Goal: Task Accomplishment & Management: Manage account settings

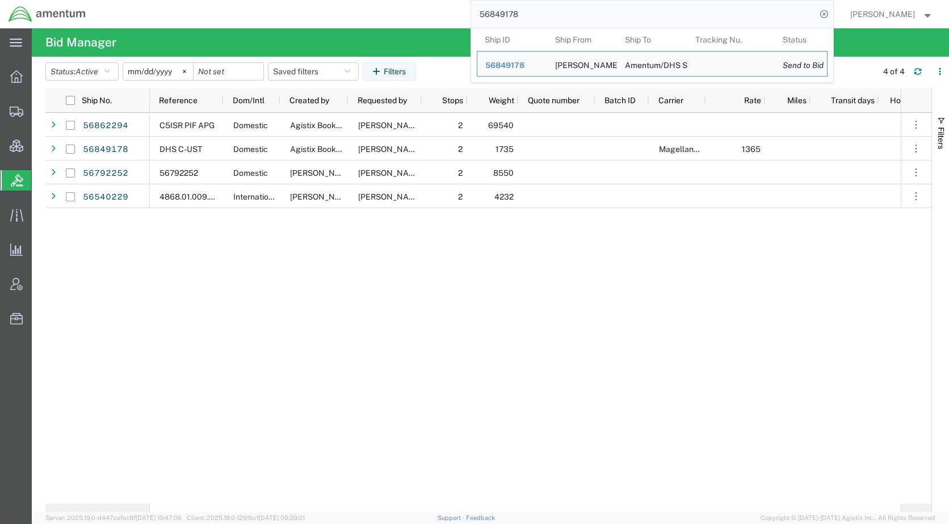
drag, startPoint x: 580, startPoint y: 18, endPoint x: 452, endPoint y: 23, distance: 128.4
click at [452, 23] on div "56849178 Ship ID Ship From Ship To Tracking Nu. Status Ship ID 56849178 Ship Fr…" at bounding box center [463, 14] width 739 height 28
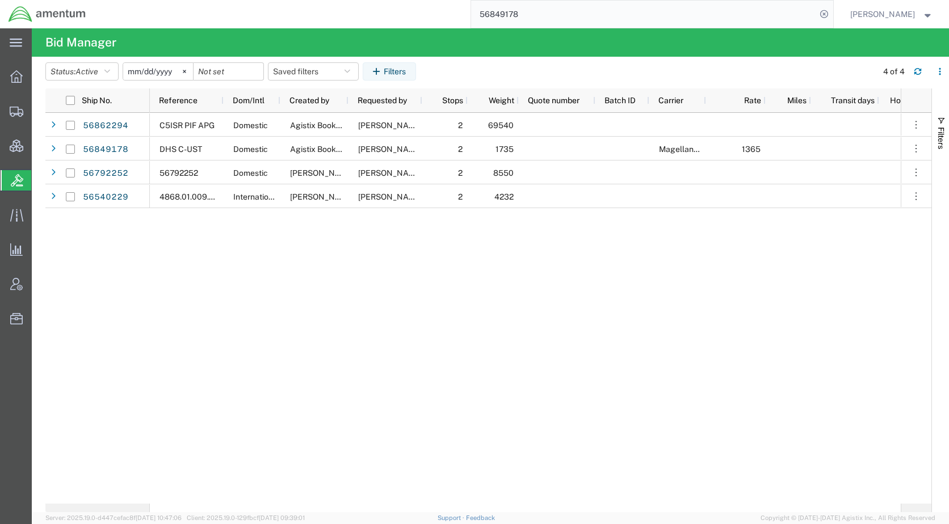
paste input "67381"
type input "56867381"
click at [832, 15] on icon at bounding box center [824, 14] width 16 height 16
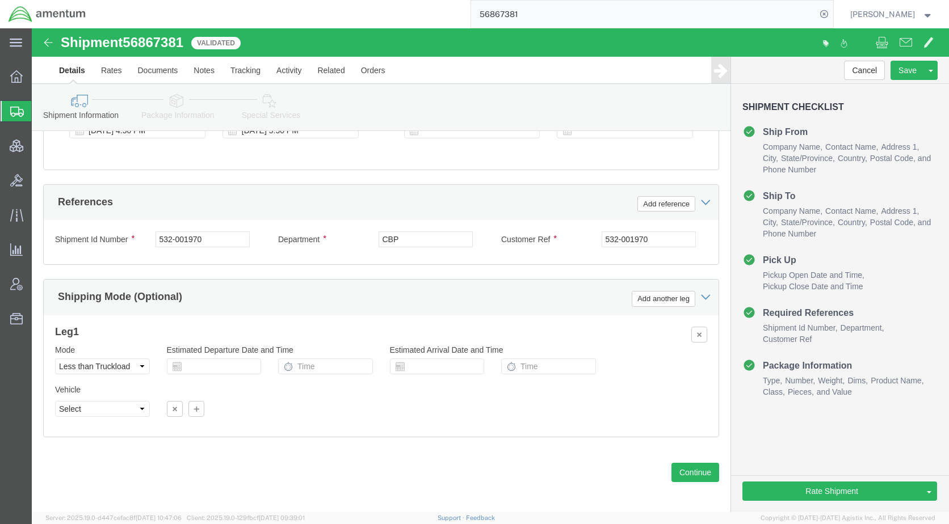
scroll to position [671, 0]
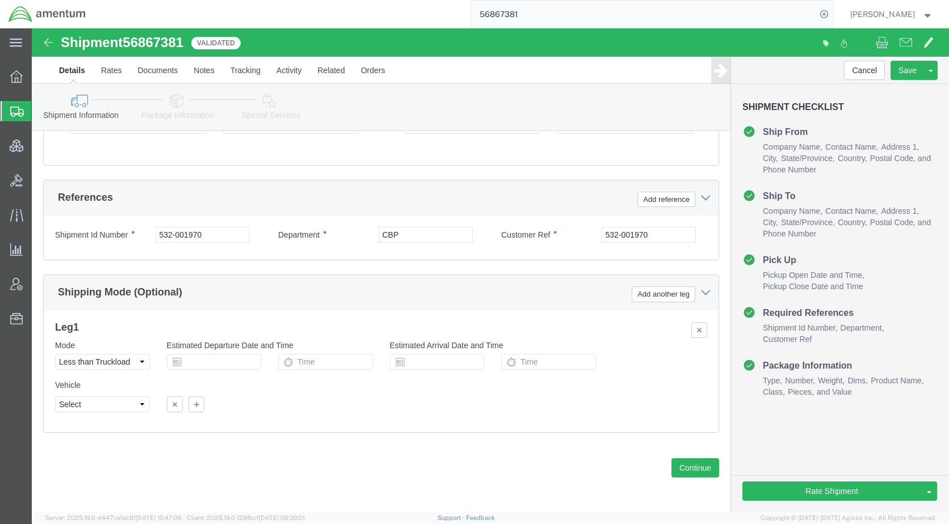
select select "49939"
select select "49940"
click select "Select Air Less than Truckload Multi-Leg Ocean Freight Rail Small Parcel Truckl…"
select select "TL"
click select "Select Air Less than Truckload Multi-Leg Ocean Freight Rail Small Parcel Truckl…"
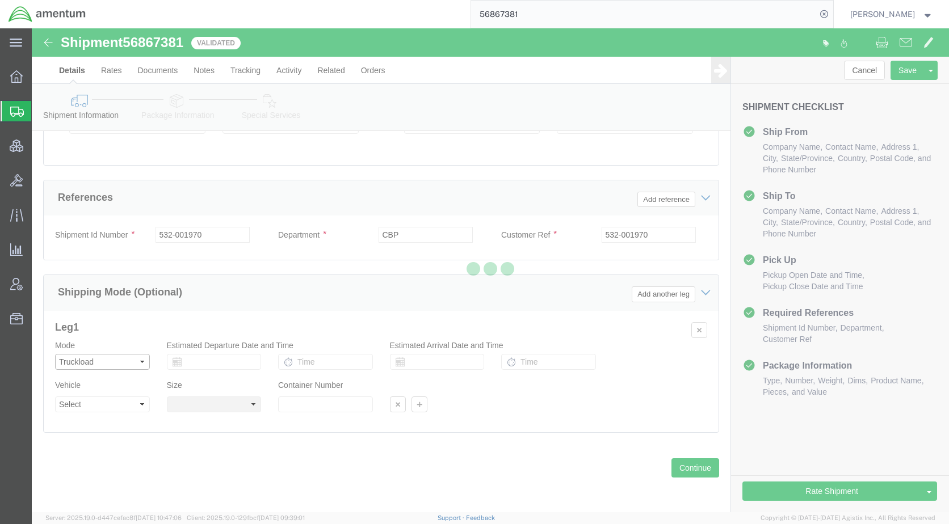
select select
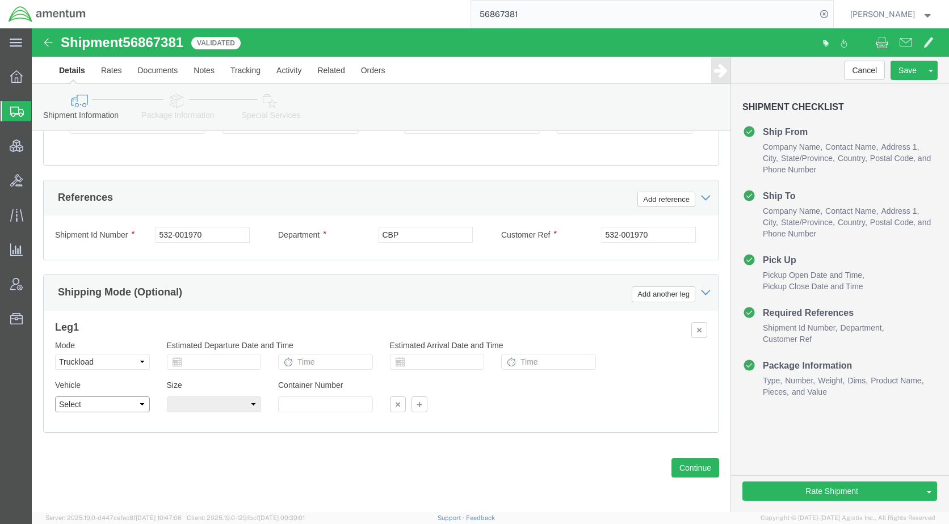
click select "Select 1-Ton (PSS) 10 Wheel 10 Yard Dump Truck 20 Yard Dump Truck Bobtail Botto…"
select select "FLBD"
click select "Select 1-Ton (PSS) 10 Wheel 10 Yard Dump Truck 20 Yard Dump Truck Bobtail Botto…"
click select "Select 35 Feet 20 Feet 28 Feet 53 Feet 40 Feet 48 Feet"
select select "53FT"
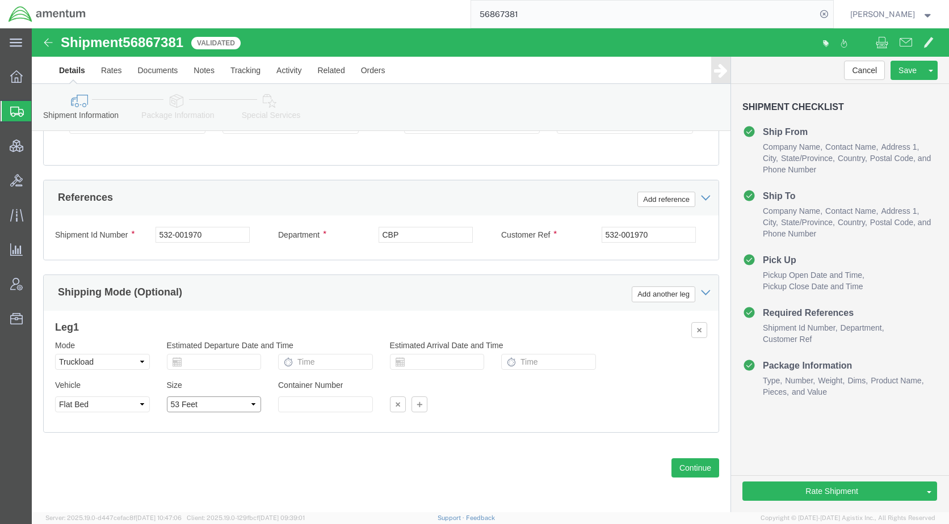
click select "Select 35 Feet 20 Feet 28 Feet 53 Feet 40 Feet 48 Feet"
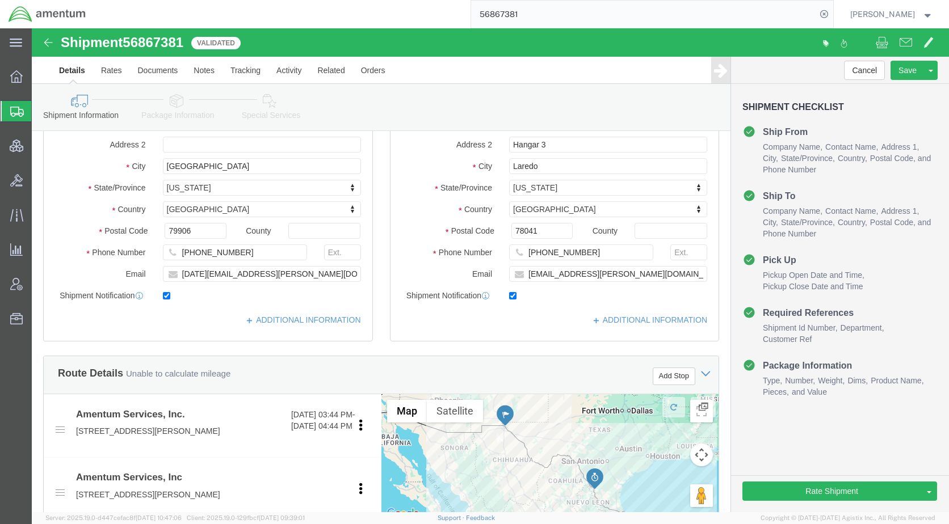
scroll to position [0, 0]
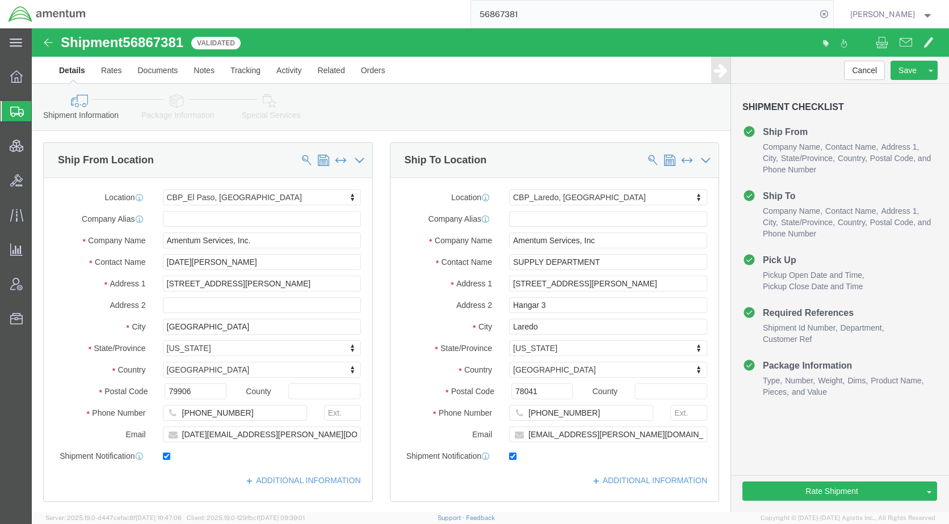
click link "Package Information"
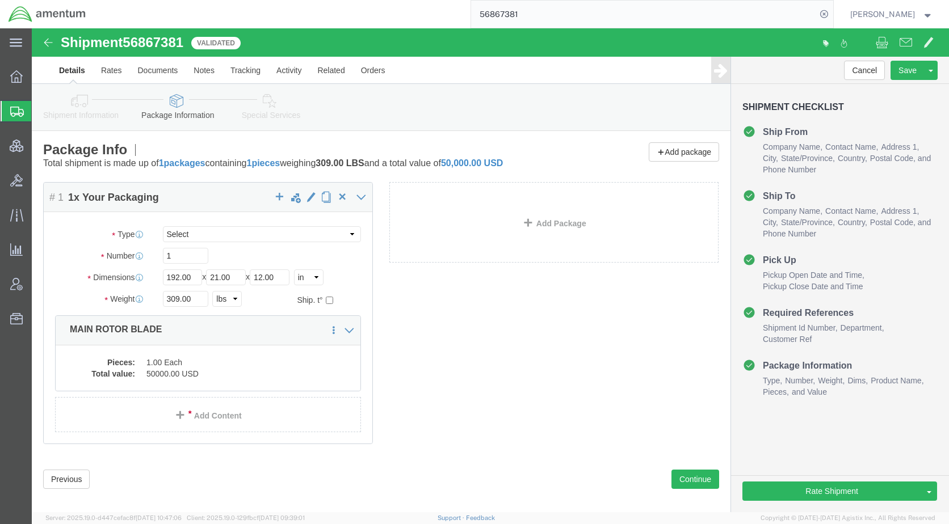
click link "Special Services"
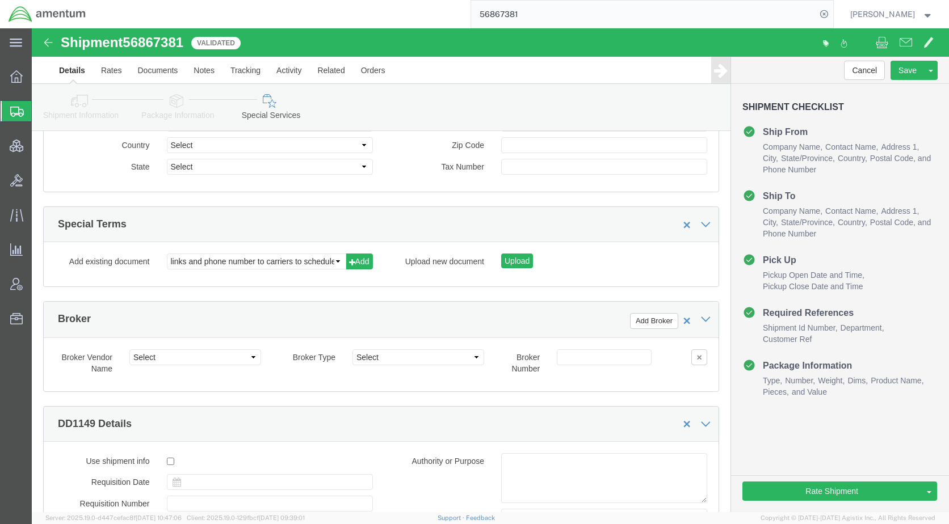
scroll to position [1589, 0]
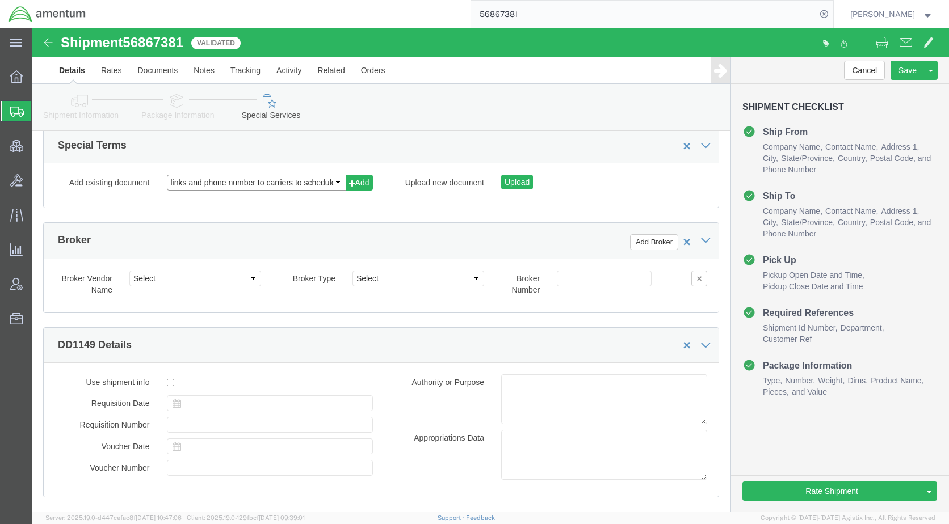
click select "links and phone number to carriers to schedule a pickup instructions for US imp…"
select select "109858247"
click select "links and phone number to carriers to schedule a pickup instructions for US imp…"
click link "Notes"
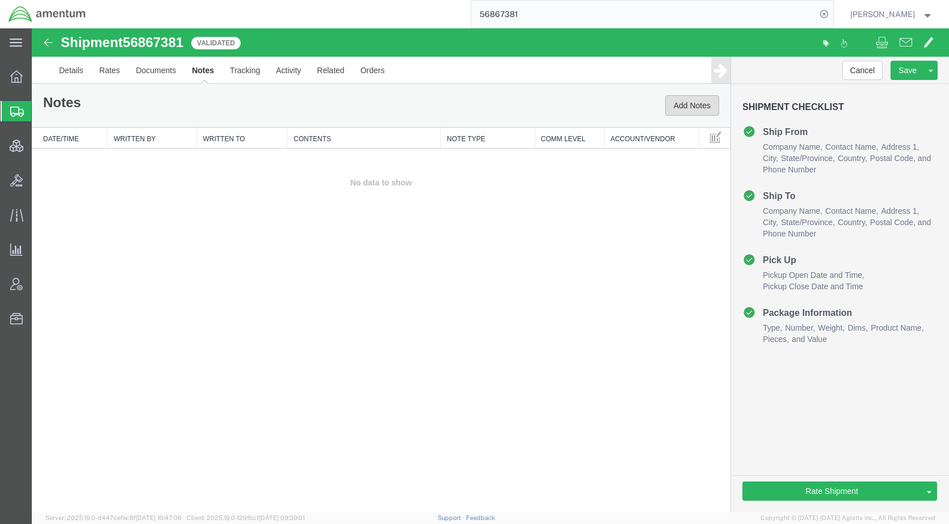
click at [677, 105] on button "Add Notes" at bounding box center [692, 105] width 54 height 20
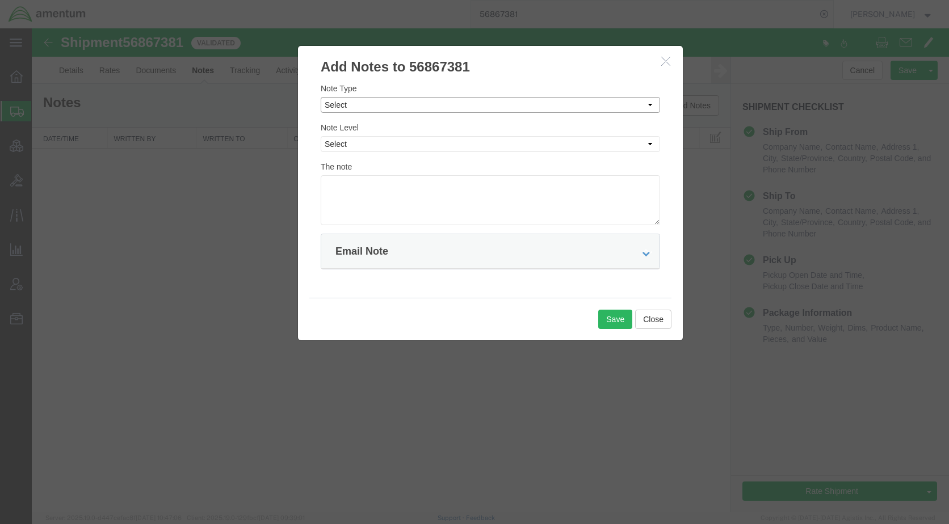
click at [368, 104] on select "Select Approval Bid Notes Carrier Change Notes Claim Notes Content Hazmat Notes…" at bounding box center [490, 105] width 339 height 16
select select "BID_NOTES"
click at [321, 97] on select "Select Approval Bid Notes Carrier Change Notes Claim Notes Content Hazmat Notes…" at bounding box center [490, 105] width 339 height 16
drag, startPoint x: 373, startPoint y: 144, endPoint x: 375, endPoint y: 152, distance: 8.1
click at [373, 144] on select "Select Private to Account Private to Vendor Public" at bounding box center [490, 144] width 339 height 16
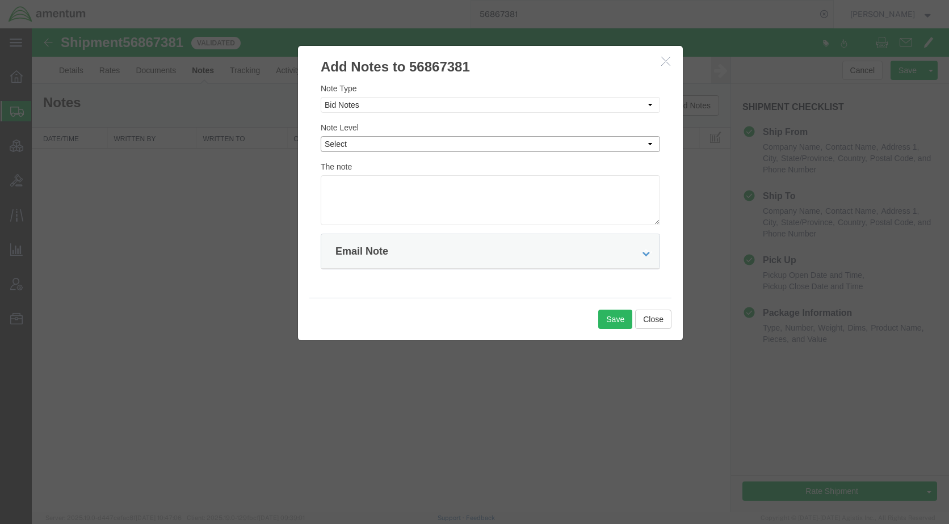
select select "PUBLIC"
click at [321, 136] on select "Select Private to Account Private to Vendor Public" at bounding box center [490, 144] width 339 height 16
click at [375, 190] on textarea at bounding box center [490, 200] width 339 height 50
type textarea "Flatbed required."
click at [607, 313] on button "Save" at bounding box center [615, 319] width 34 height 19
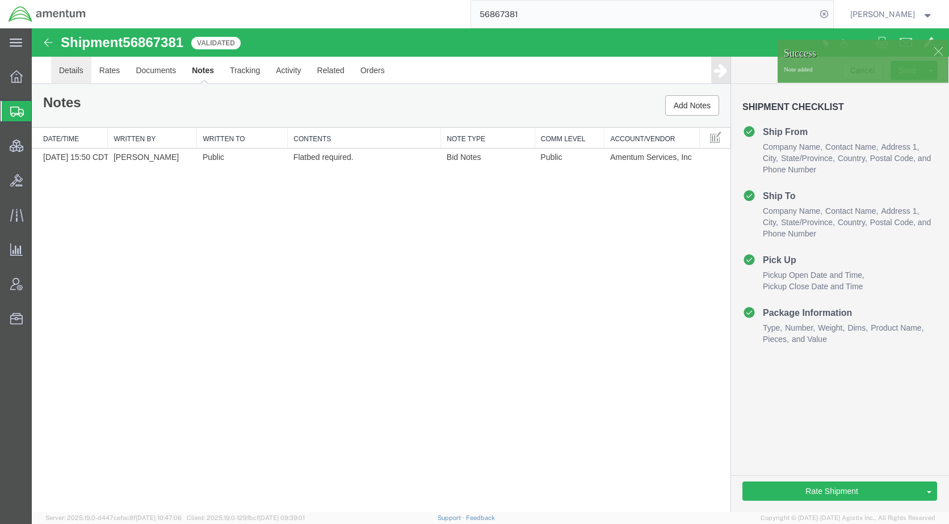
click at [71, 74] on link "Details" at bounding box center [71, 70] width 40 height 27
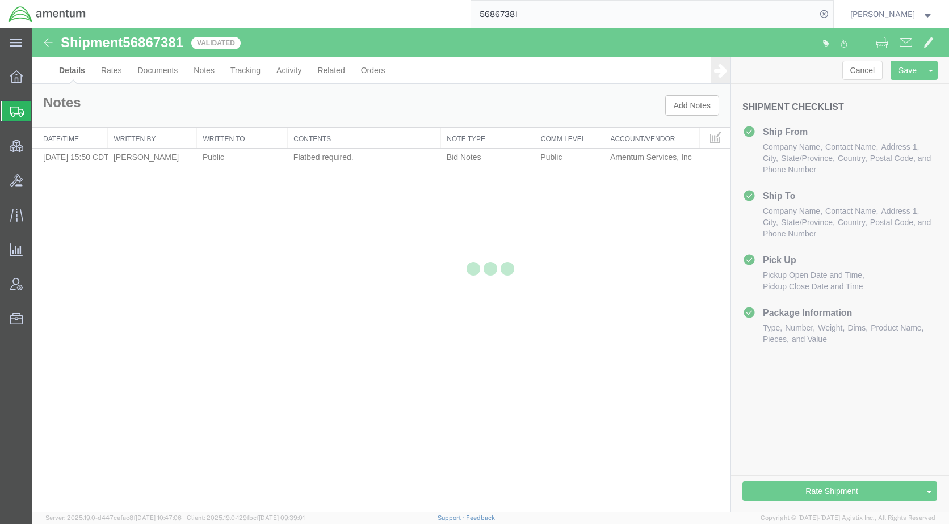
select select "49939"
select select "49940"
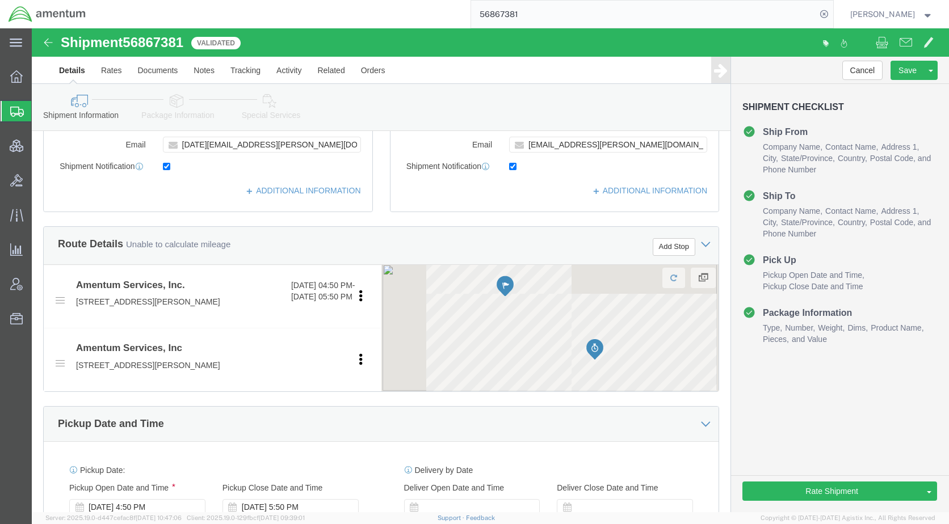
scroll to position [511, 0]
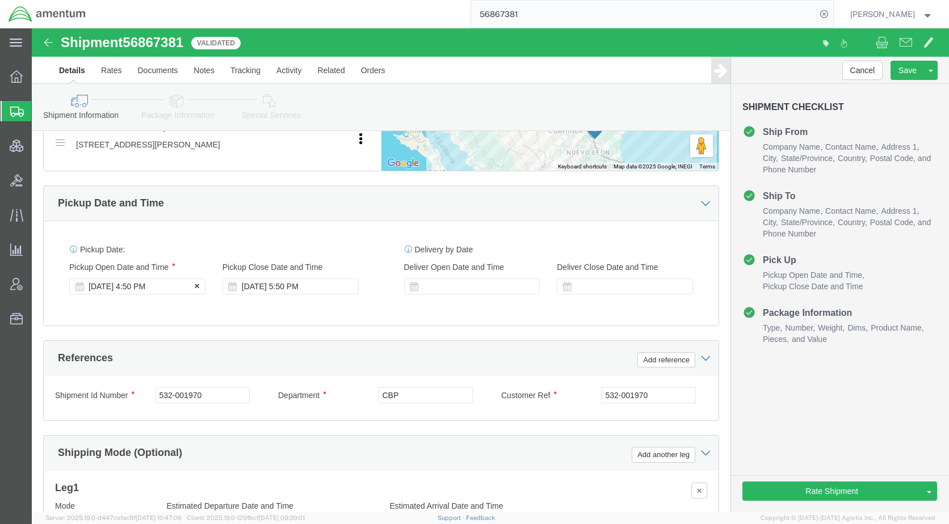
click div "[DATE] 4:50 PM"
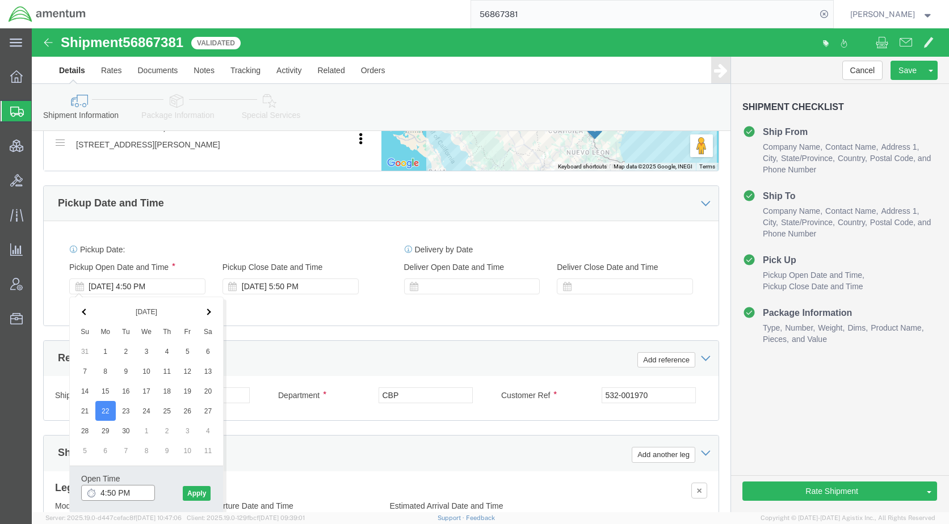
click input "4:50 PM"
type input "12:50 PM"
click button "Apply"
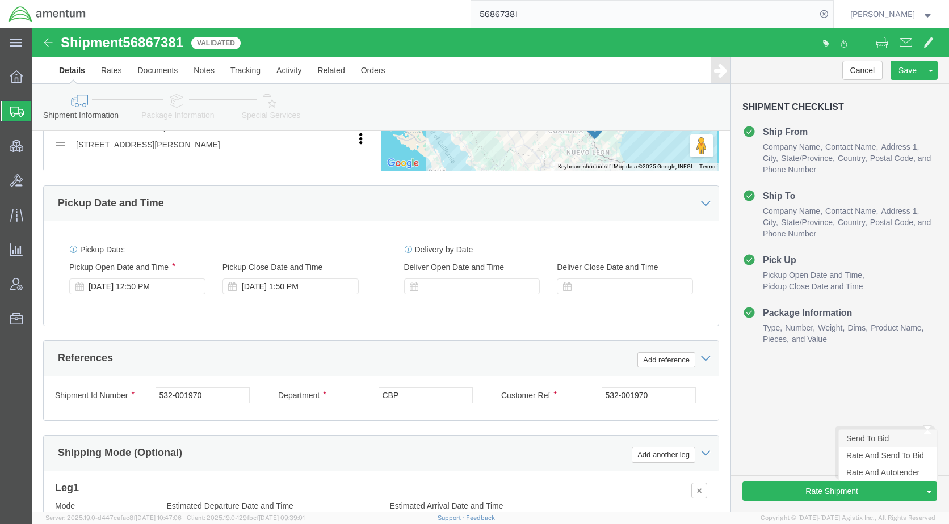
click link "Send To Bid"
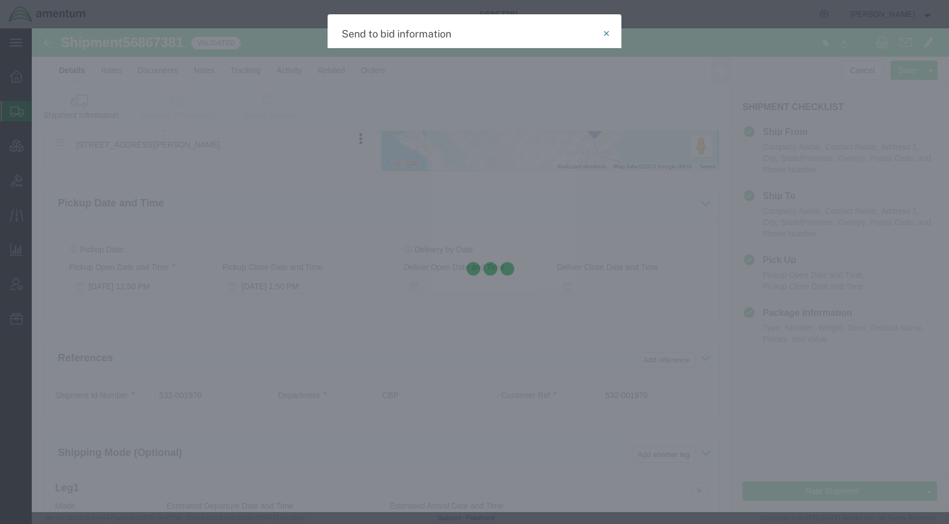
select select "TL"
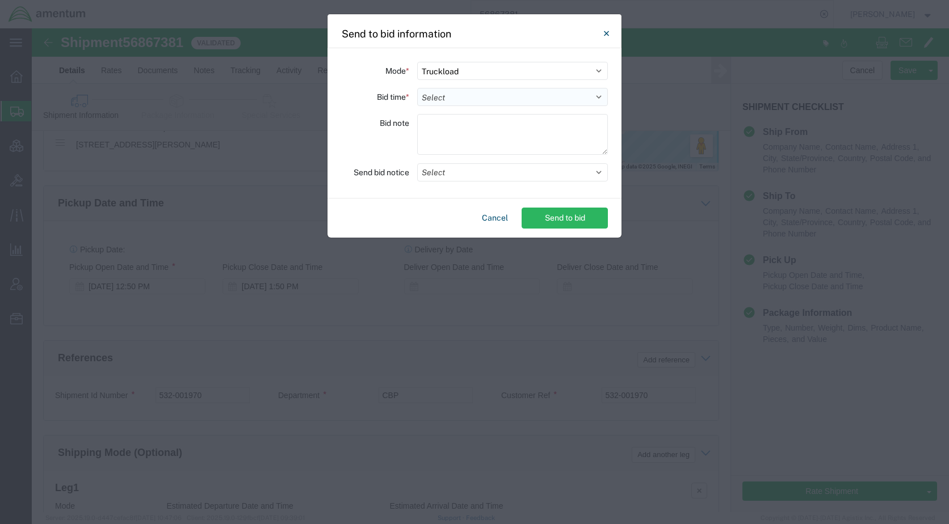
click at [475, 95] on select "Select 30 Min (Rush) 1 Hour (Rush) 2 Hours (Rush) 4 Hours (Rush) 8 Hours (Rush)…" at bounding box center [512, 97] width 191 height 18
select select "20"
click at [417, 88] on select "Select 30 Min (Rush) 1 Hour (Rush) 2 Hours (Rush) 4 Hours (Rush) 8 Hours (Rush)…" at bounding box center [512, 97] width 191 height 18
click at [455, 174] on button "Select" at bounding box center [512, 172] width 191 height 18
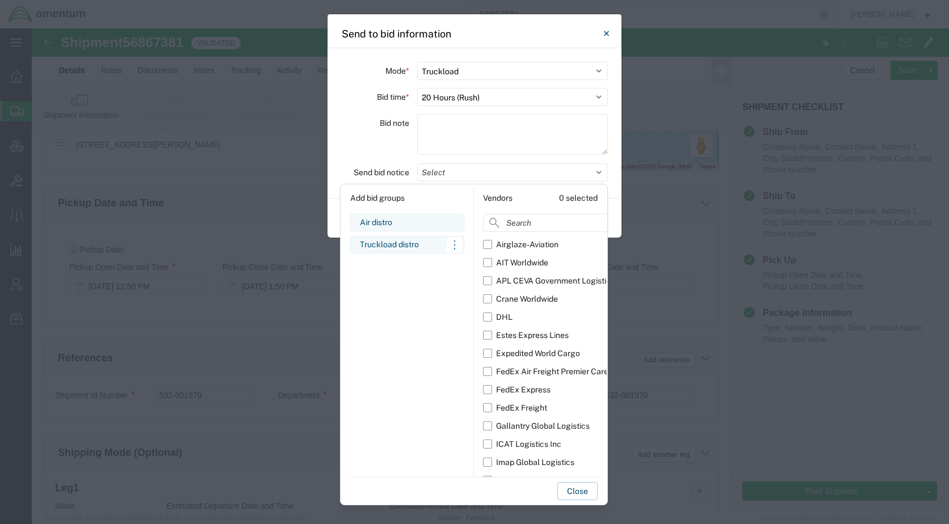
click at [402, 238] on div "Truckload distro Edit bid group Remove bid group" at bounding box center [407, 245] width 114 height 18
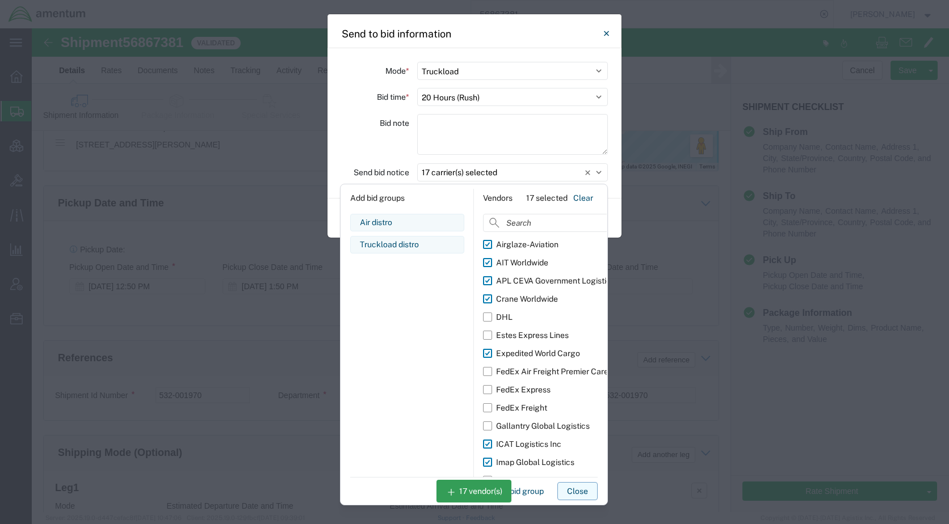
click at [574, 489] on button "Close" at bounding box center [577, 491] width 40 height 18
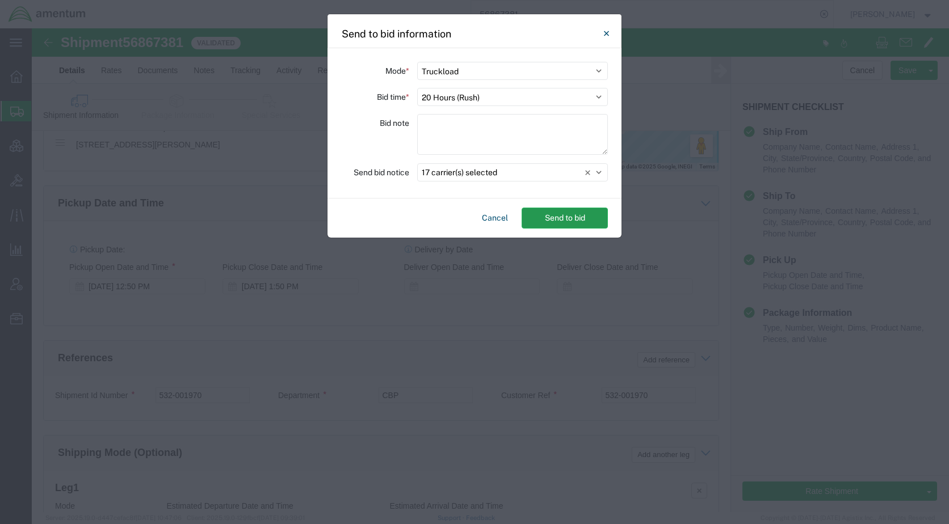
click at [577, 226] on button "Send to bid" at bounding box center [565, 218] width 86 height 21
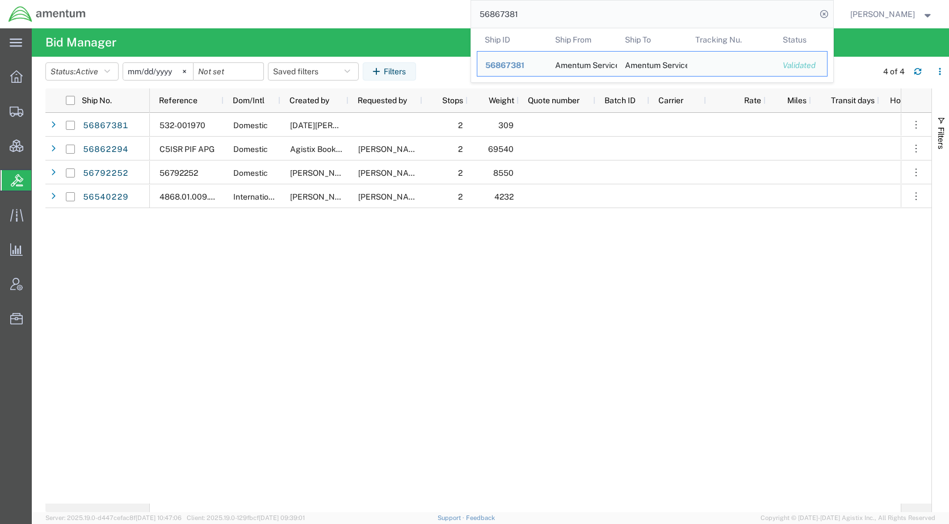
drag, startPoint x: 543, startPoint y: 18, endPoint x: 490, endPoint y: 19, distance: 52.8
click at [490, 19] on input "56867381" at bounding box center [643, 14] width 345 height 27
paste input "540229"
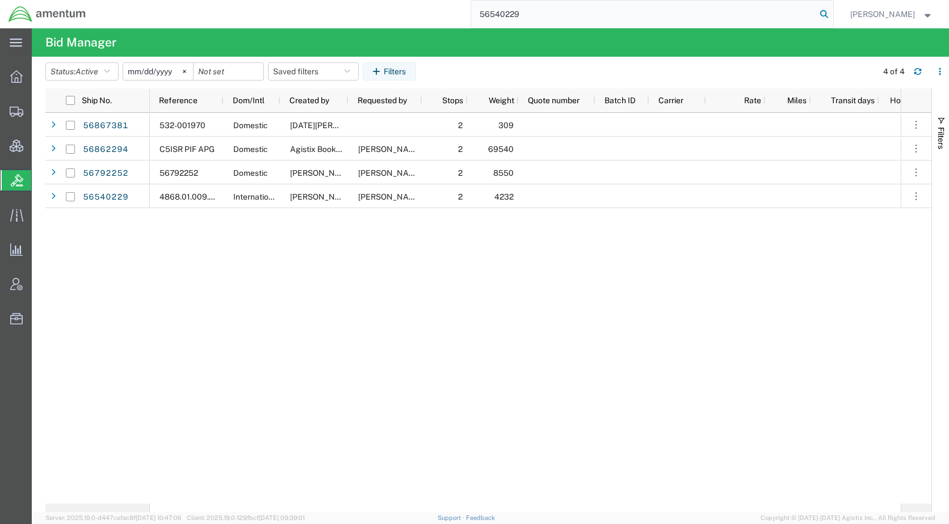
type input "56540229"
click at [832, 14] on icon at bounding box center [824, 14] width 16 height 16
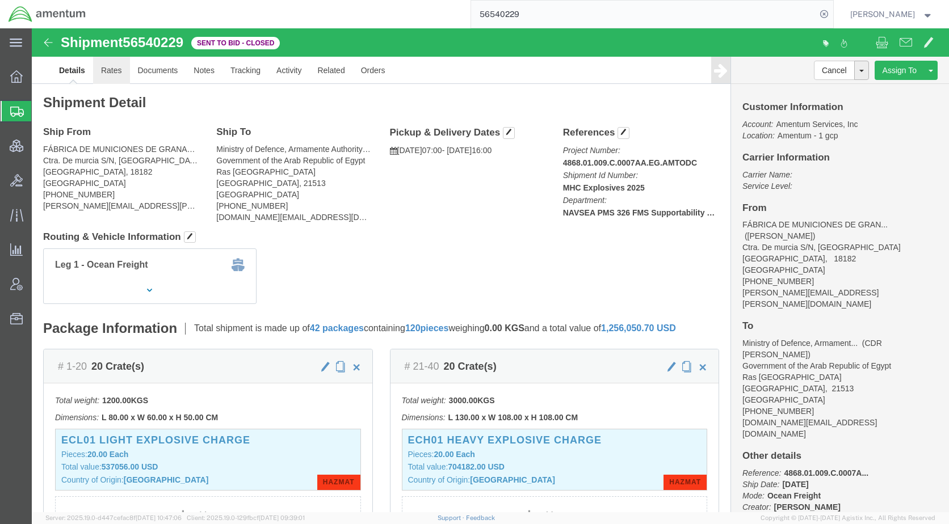
drag, startPoint x: 82, startPoint y: 38, endPoint x: 85, endPoint y: 70, distance: 32.5
click link "Rates"
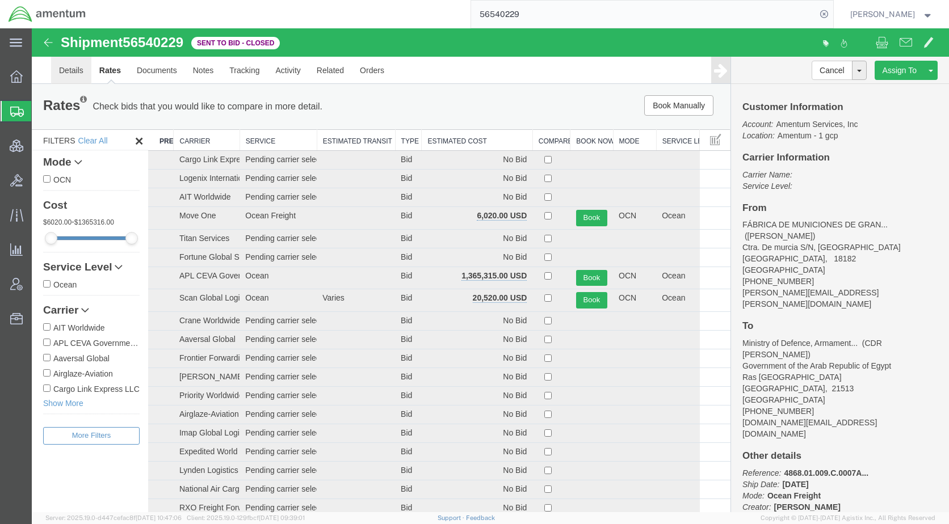
click at [73, 70] on link "Details" at bounding box center [71, 70] width 40 height 27
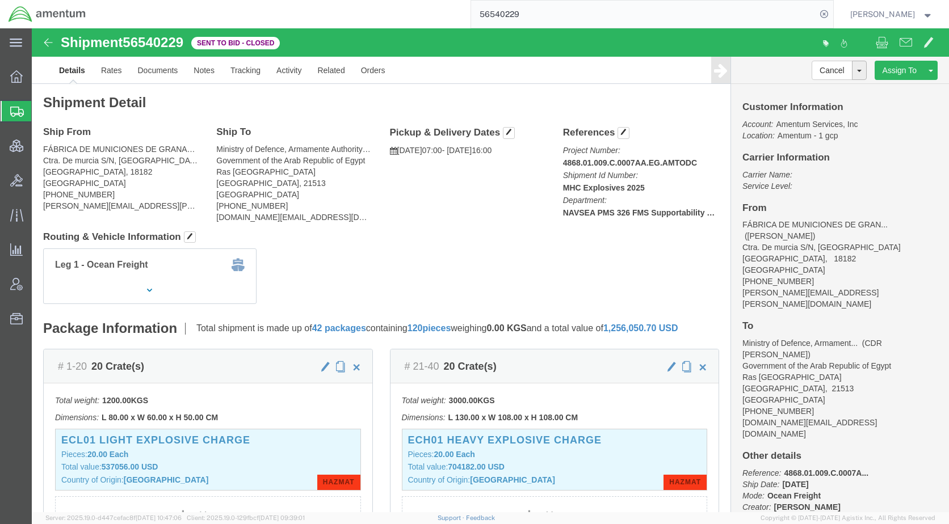
click at [40, 112] on span "Shipments" at bounding box center [35, 111] width 9 height 23
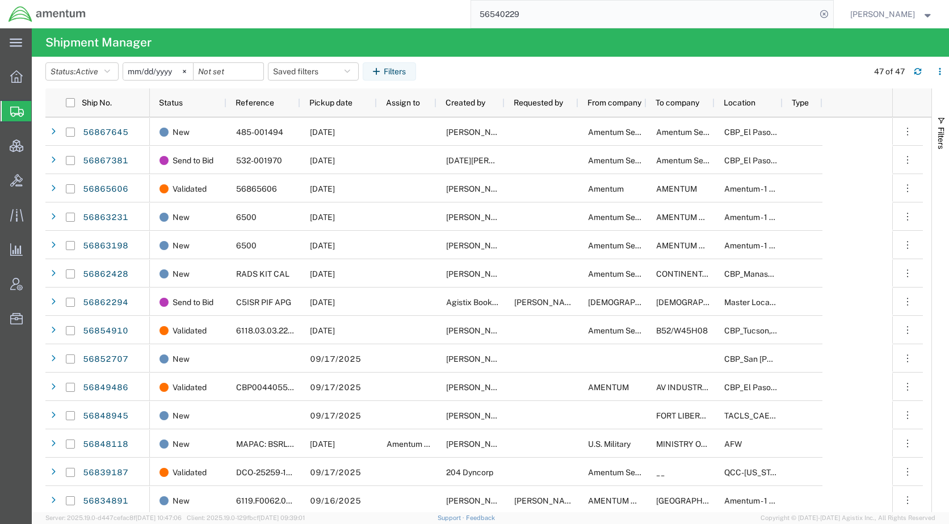
click at [558, 12] on input "56540229" at bounding box center [643, 14] width 345 height 27
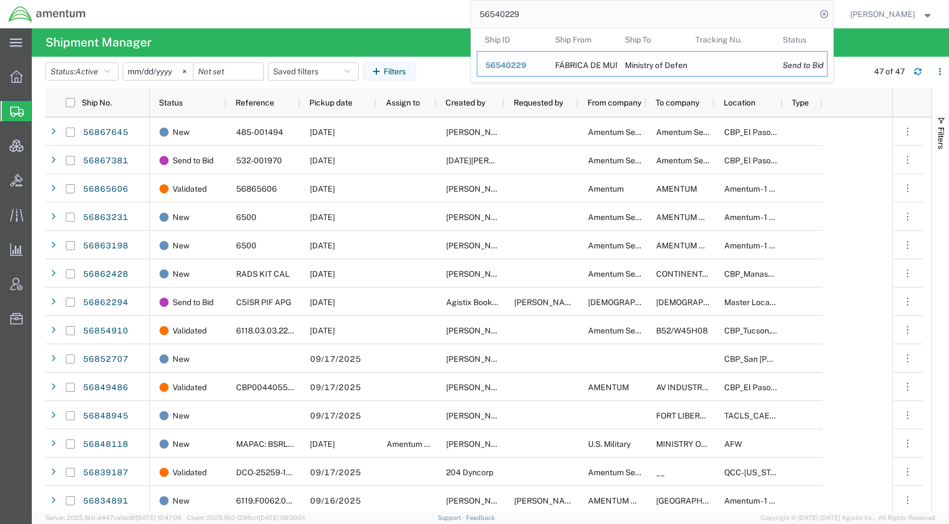
click at [526, 63] on span "56540229" at bounding box center [505, 65] width 41 height 9
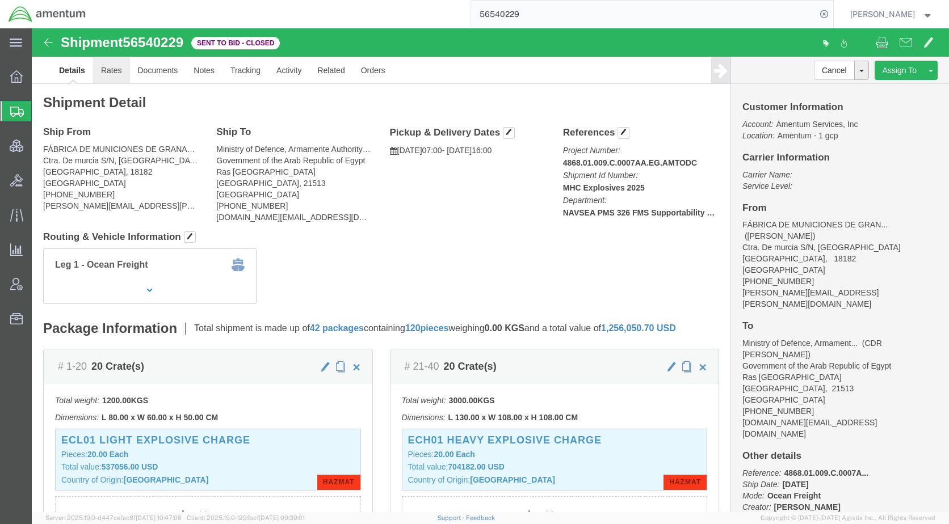
click link "Rates"
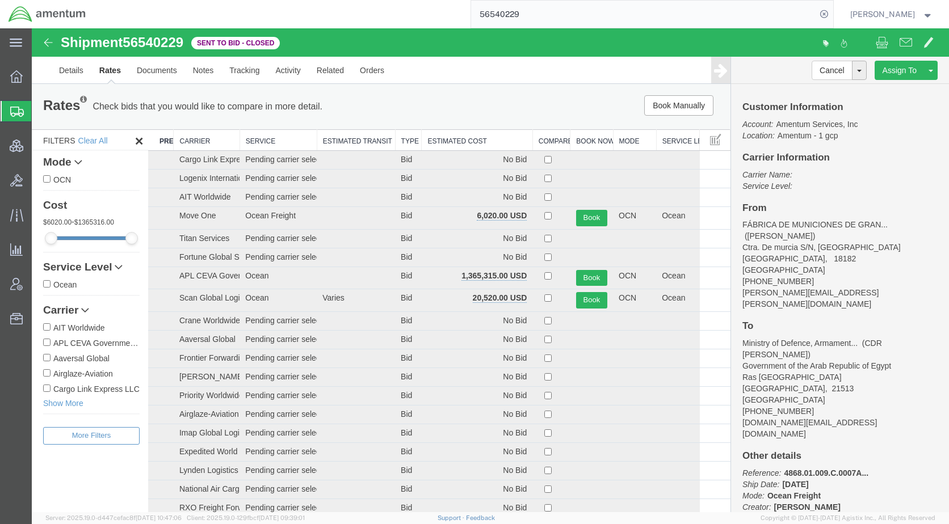
click at [443, 139] on th "Estimated Cost" at bounding box center [477, 140] width 111 height 21
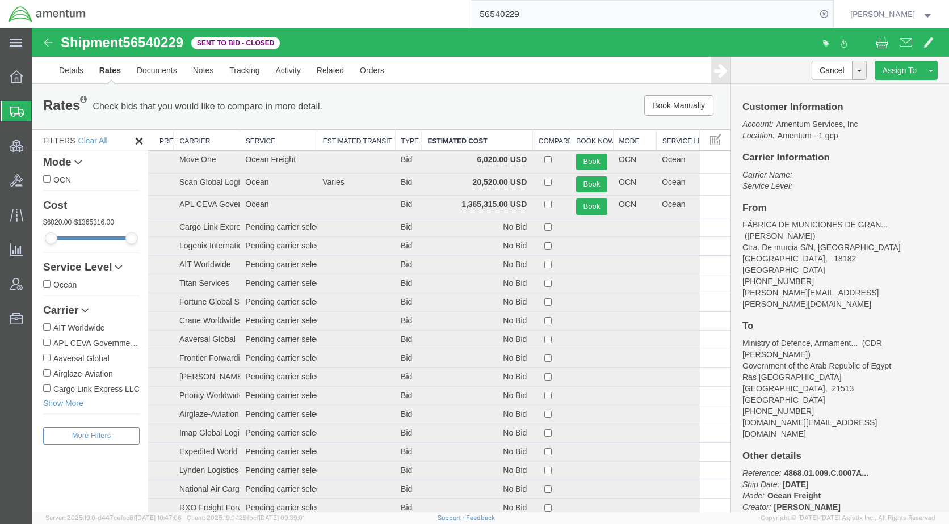
click at [492, 102] on div "Book Manually Pause Continue" at bounding box center [583, 105] width 289 height 20
click at [211, 70] on link "Notes" at bounding box center [203, 70] width 37 height 27
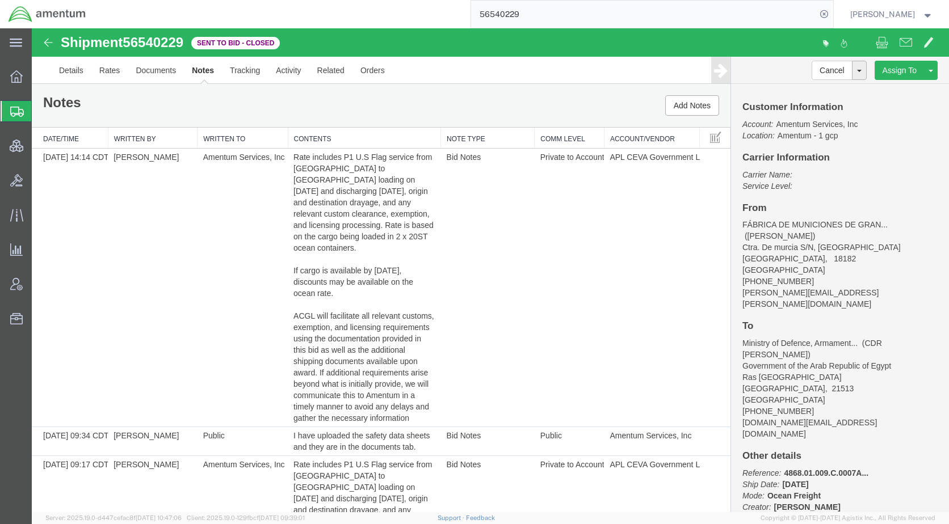
click at [483, 103] on div "Notes Add Notes" at bounding box center [381, 105] width 699 height 43
click at [876, 40] on span at bounding box center [882, 42] width 12 height 14
